Goal: Task Accomplishment & Management: Manage account settings

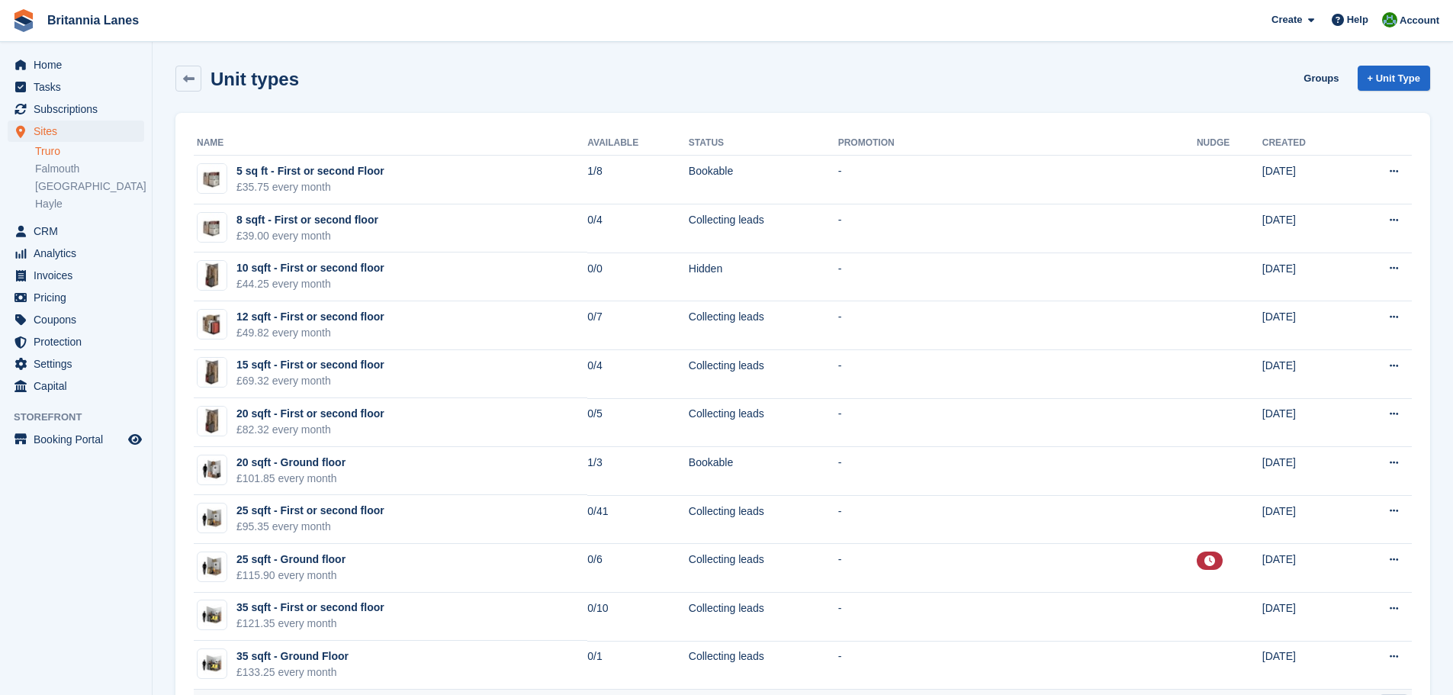
drag, startPoint x: 567, startPoint y: 264, endPoint x: 562, endPoint y: 217, distance: 47.5
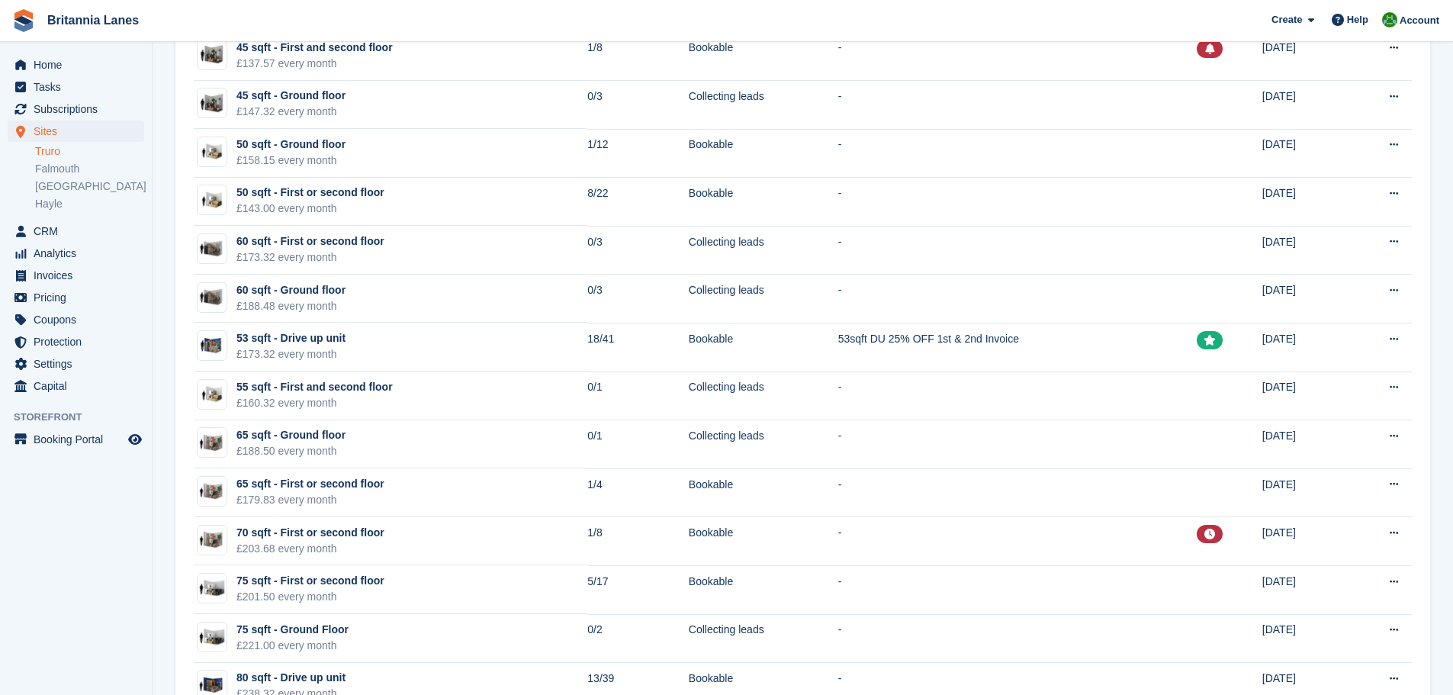
scroll to position [687, 0]
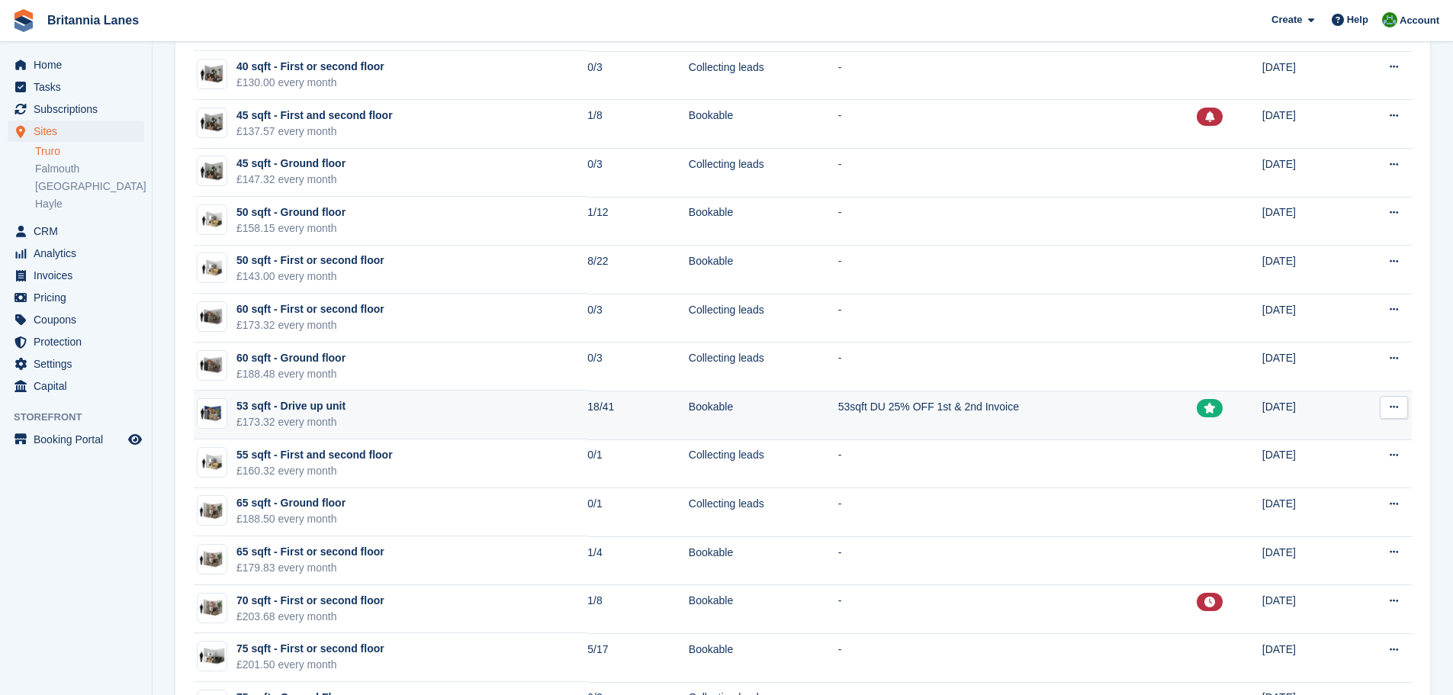
click at [435, 416] on td "53 sqft - Drive up unit £173.32 every month" at bounding box center [391, 415] width 394 height 49
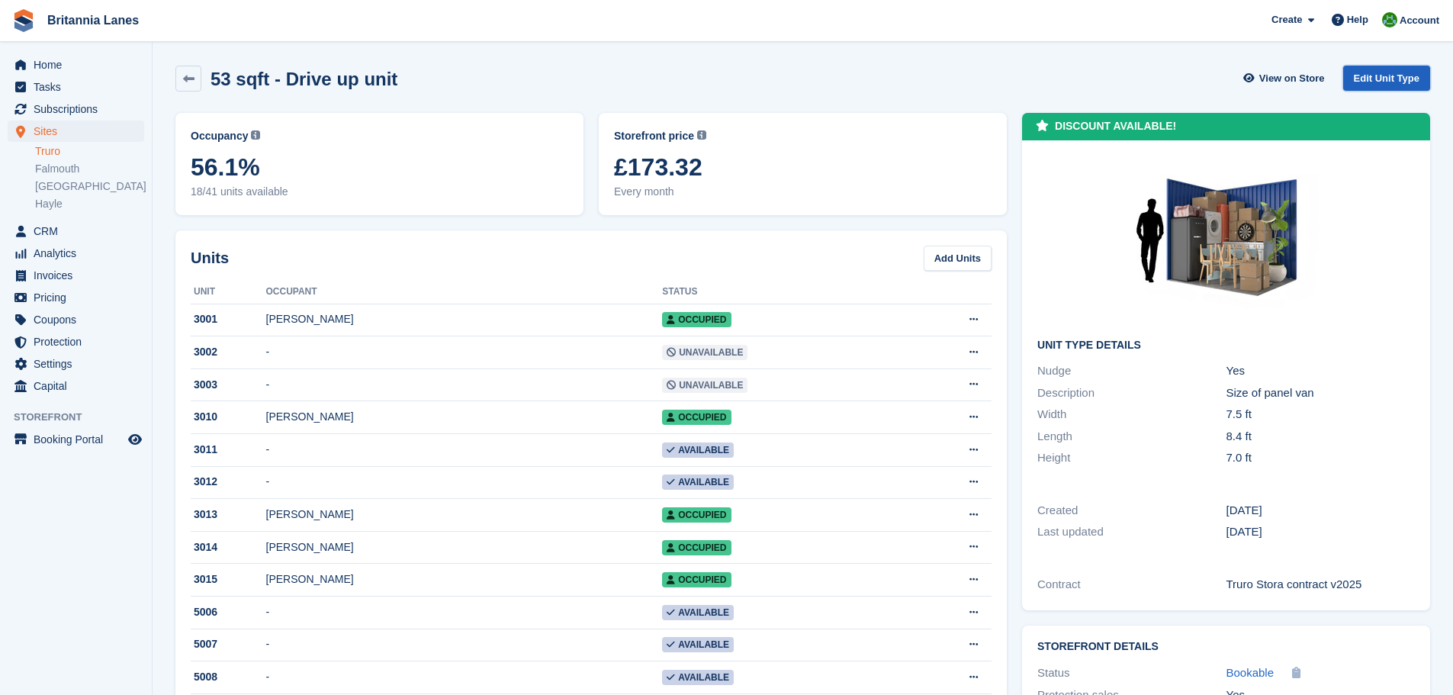
click at [1377, 72] on link "Edit Unit Type" at bounding box center [1386, 78] width 87 height 25
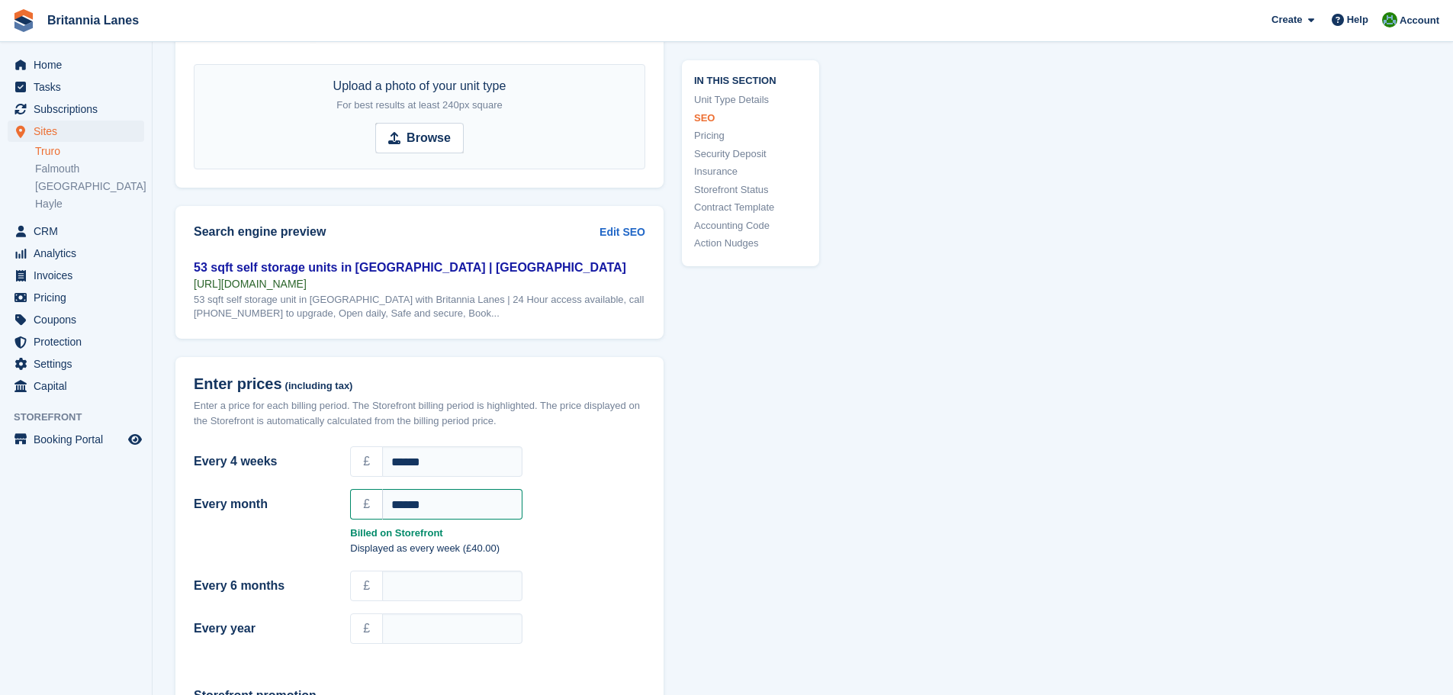
scroll to position [1220, 0]
